Goal: Navigation & Orientation: Find specific page/section

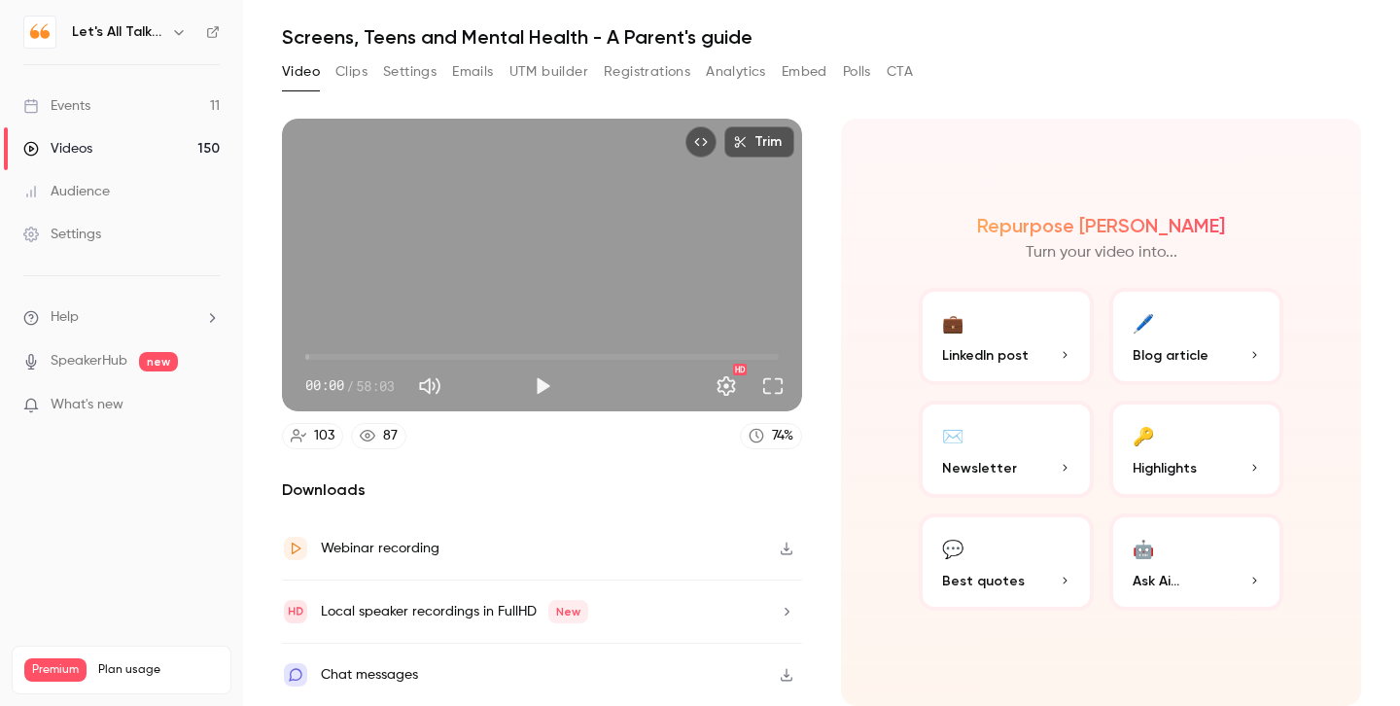
click at [413, 73] on button "Settings" at bounding box center [409, 71] width 53 height 31
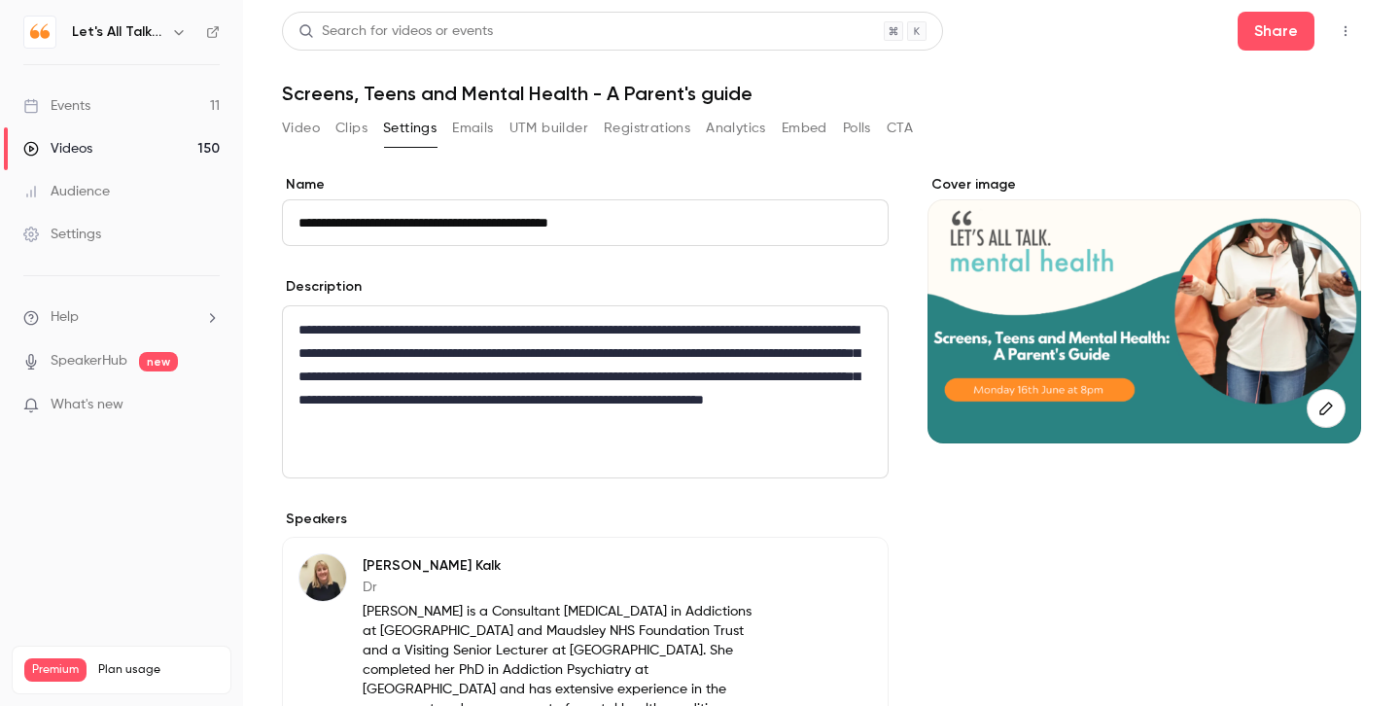
click at [465, 132] on button "Emails" at bounding box center [472, 128] width 41 height 31
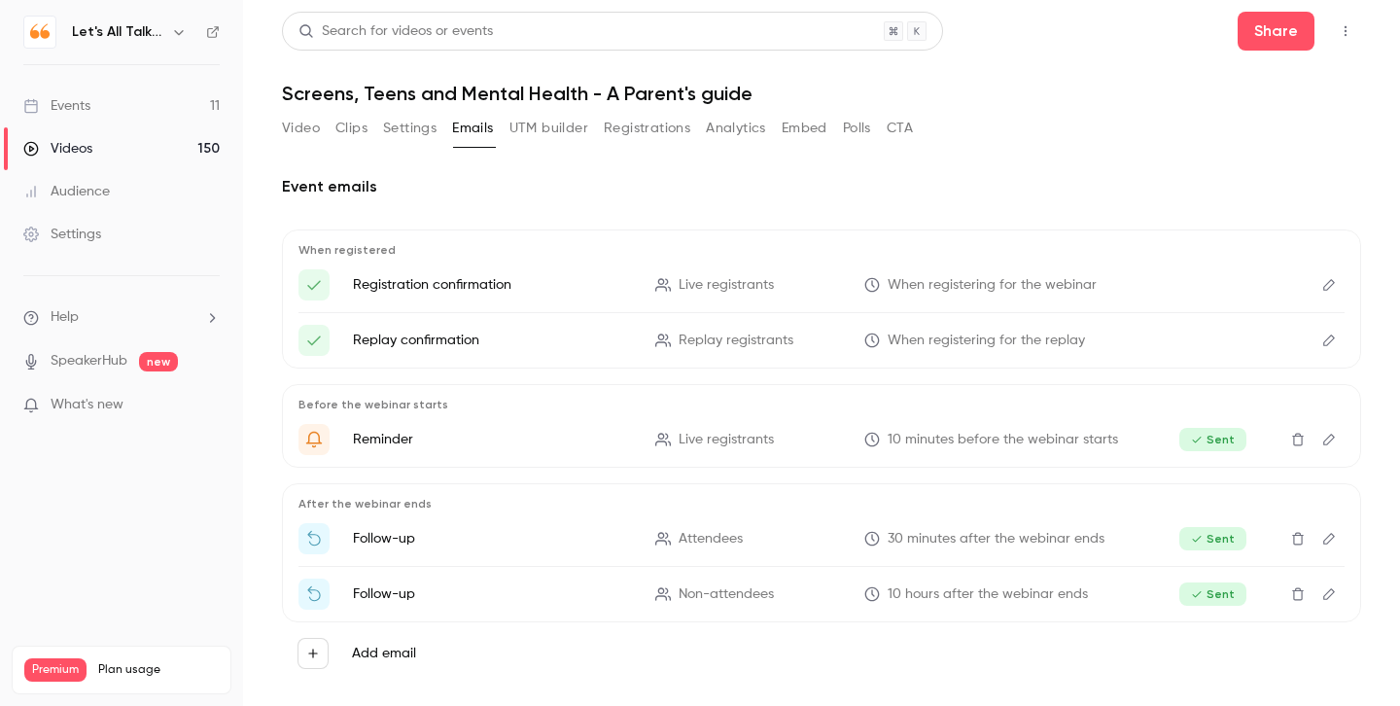
click at [720, 130] on button "Analytics" at bounding box center [736, 128] width 60 height 31
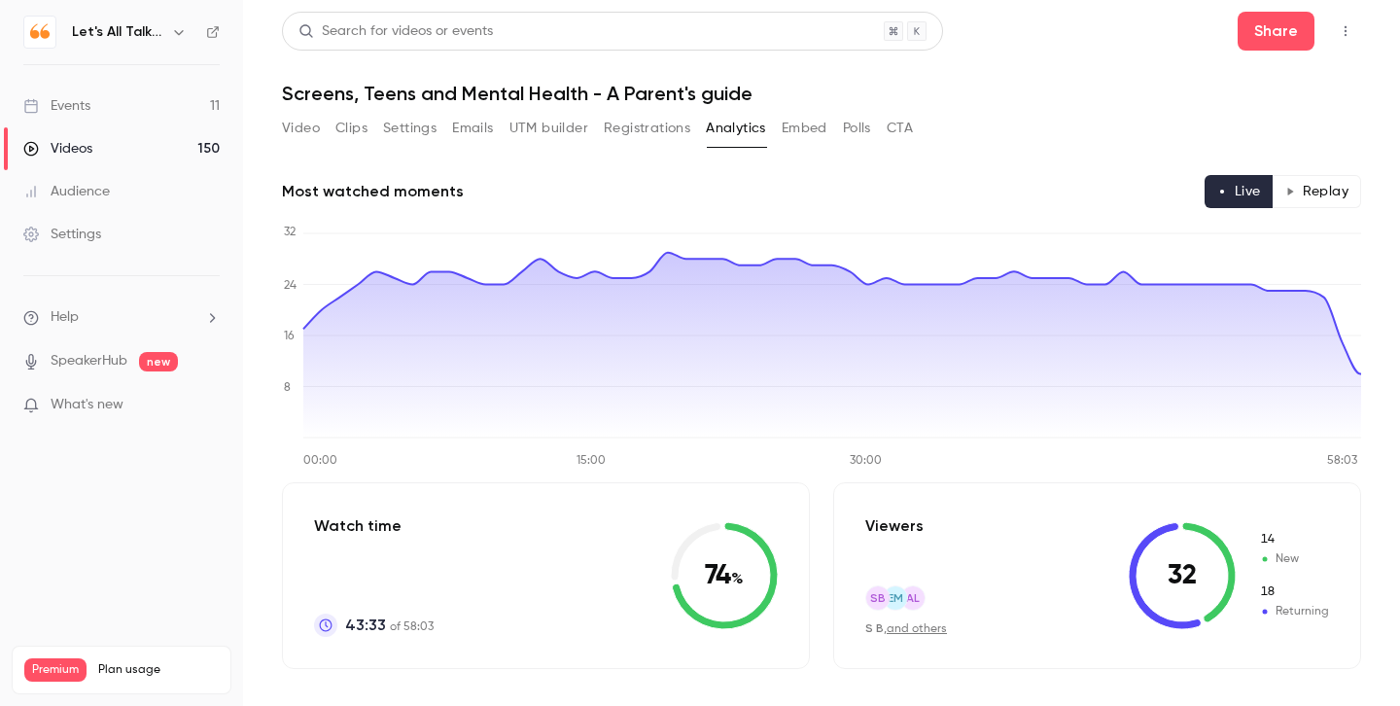
click at [902, 131] on button "CTA" at bounding box center [899, 128] width 26 height 31
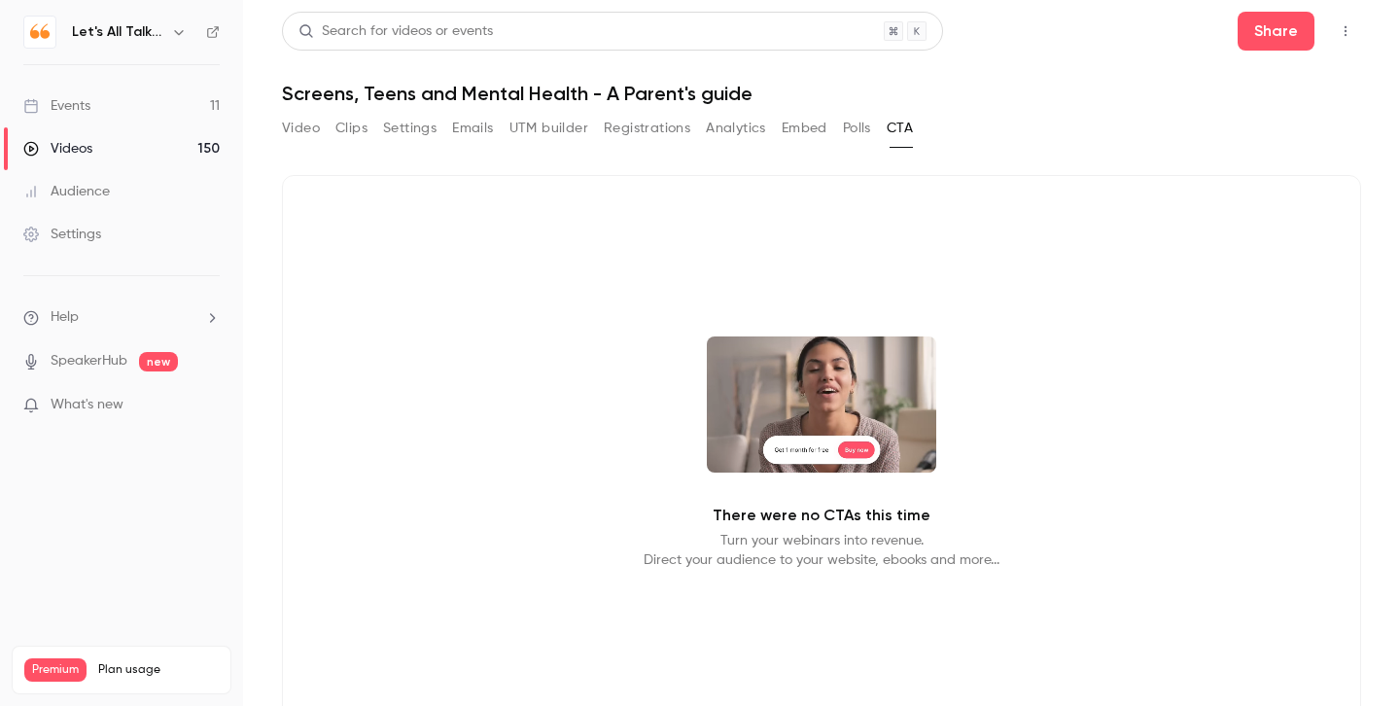
click at [313, 127] on button "Video" at bounding box center [301, 128] width 38 height 31
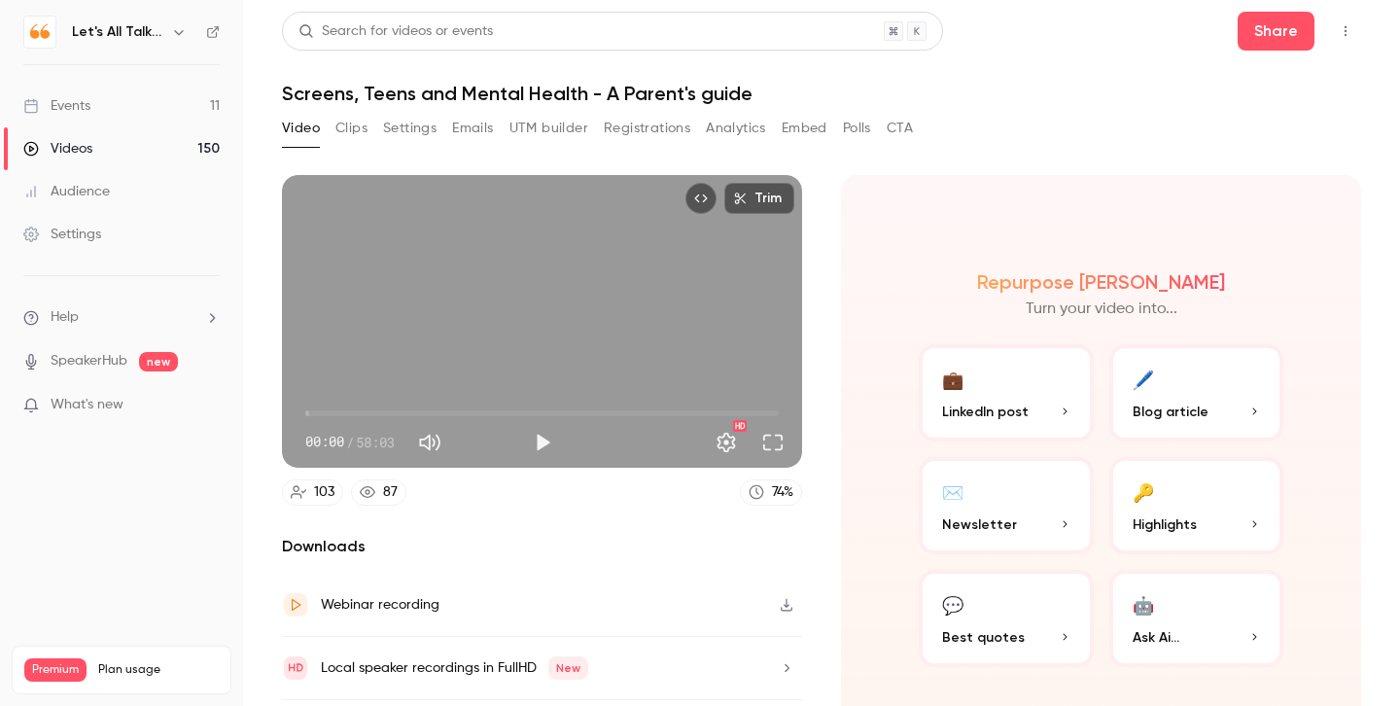
click at [348, 128] on button "Clips" at bounding box center [351, 128] width 32 height 31
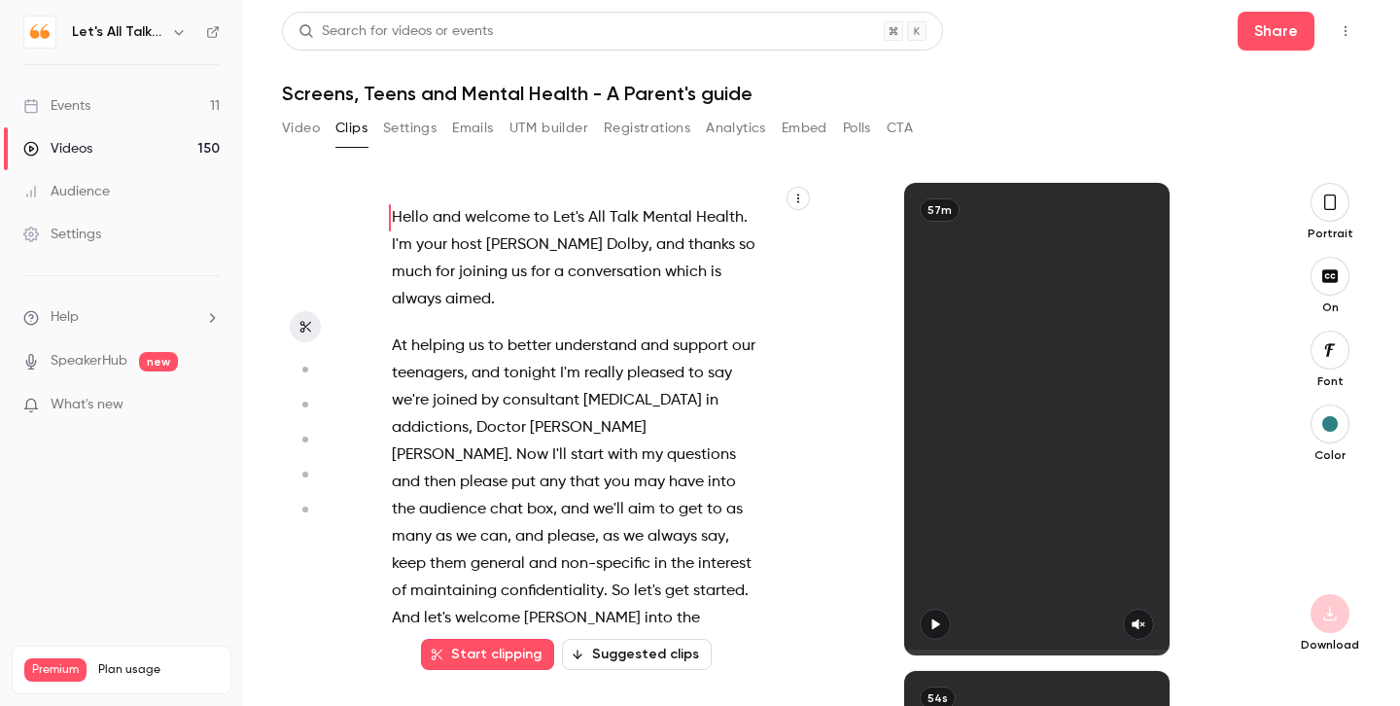
click at [535, 126] on button "UTM builder" at bounding box center [548, 128] width 79 height 31
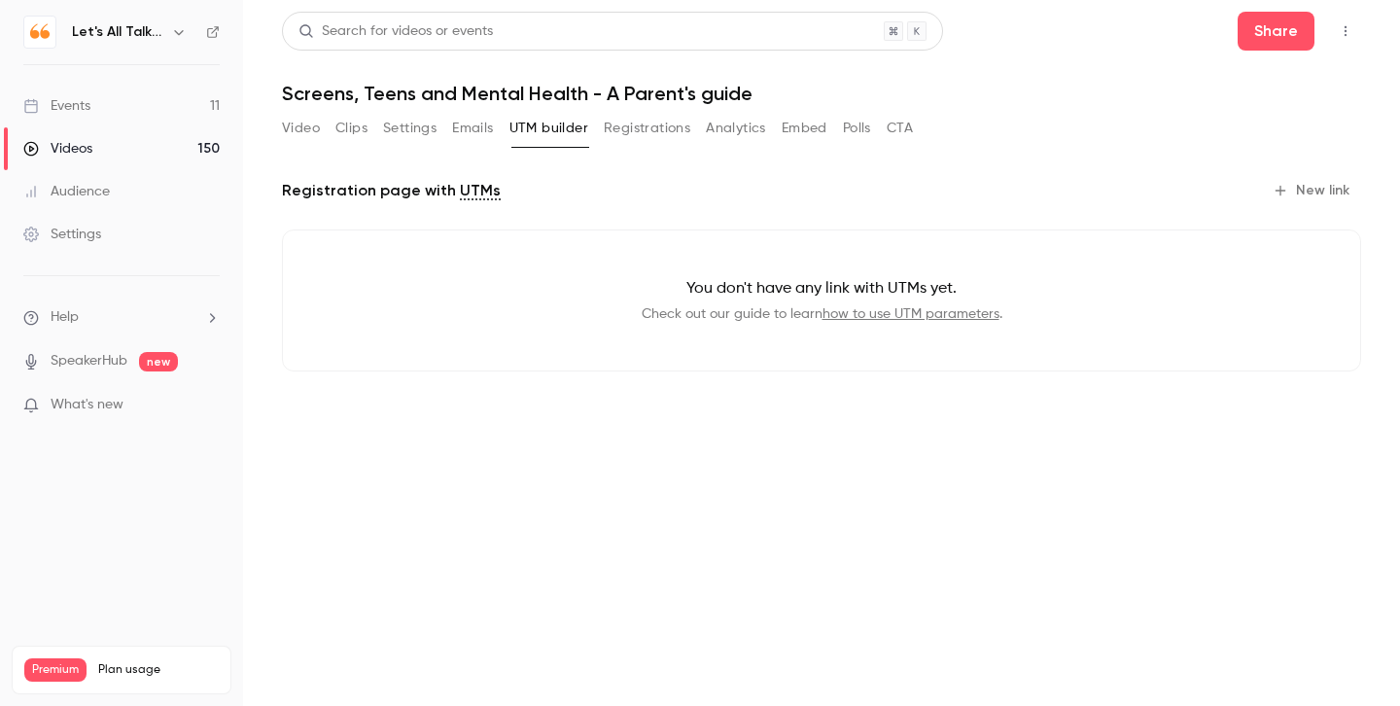
click at [313, 130] on button "Video" at bounding box center [301, 128] width 38 height 31
